Goal: Book appointment/travel/reservation

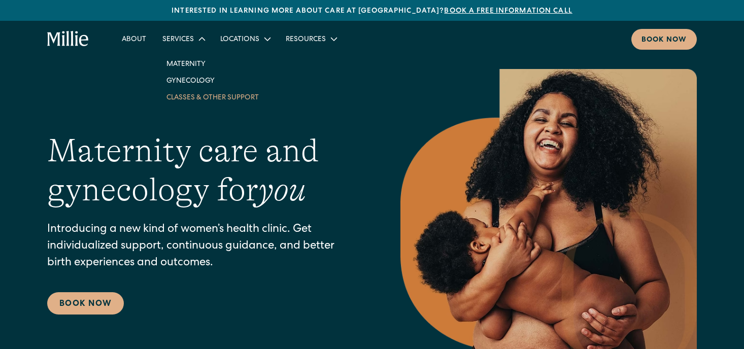
click at [184, 101] on link "Classes & Other Support" at bounding box center [212, 97] width 109 height 17
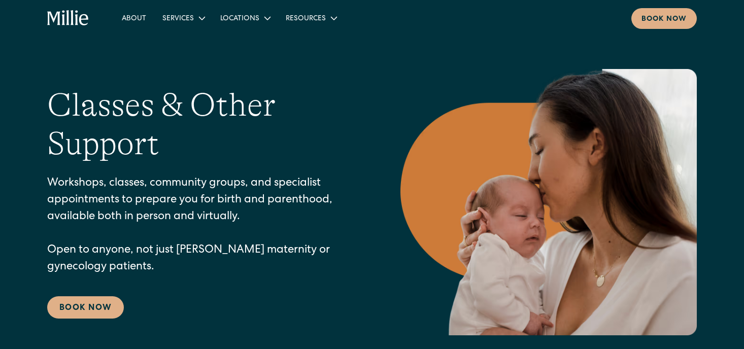
scroll to position [166, 0]
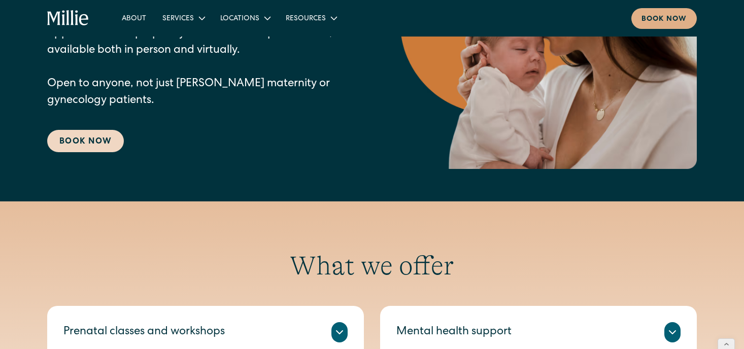
click at [96, 150] on link "Book Now" at bounding box center [85, 141] width 77 height 22
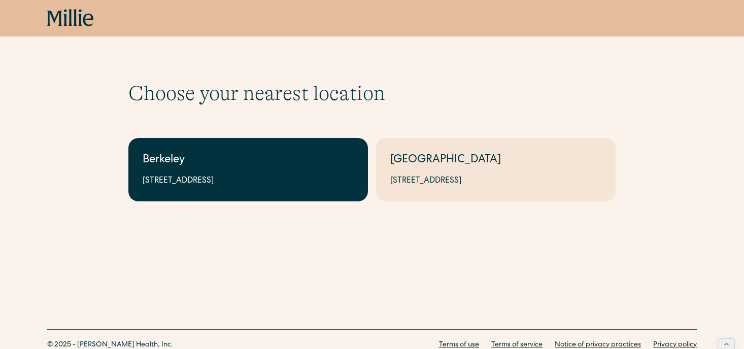
click at [211, 181] on div "2999 Regent St, Suite 524, Berkeley, CA 94705" at bounding box center [248, 181] width 211 height 12
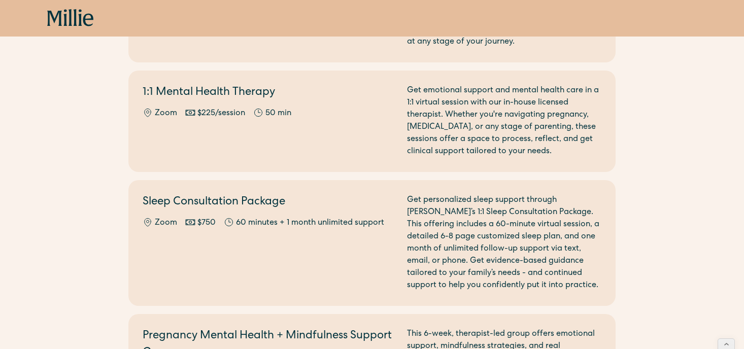
scroll to position [1000, 0]
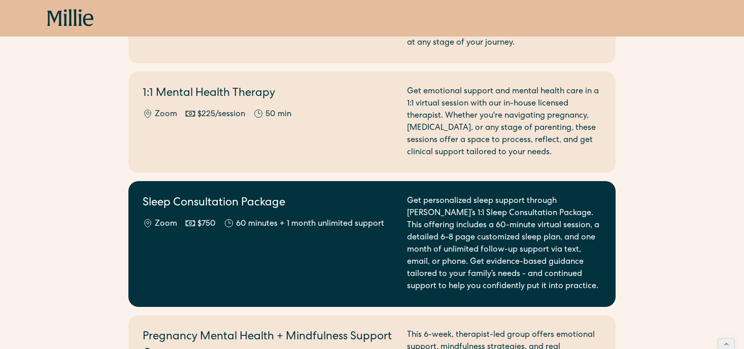
click at [229, 243] on div "Sleep Consultation Package Zoom $750 60 minutes + 1 month unlimited support" at bounding box center [269, 243] width 252 height 97
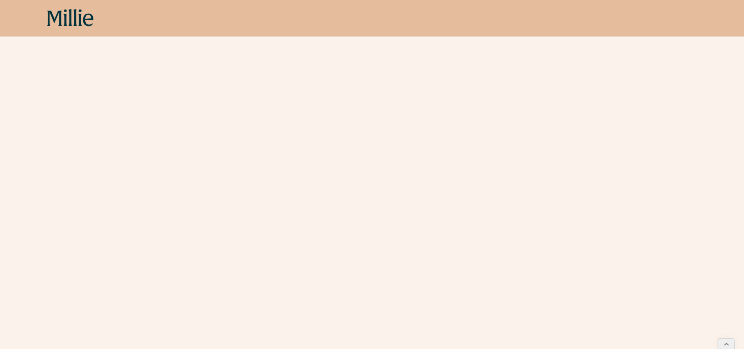
scroll to position [520, 0]
